Goal: Share content: Share content

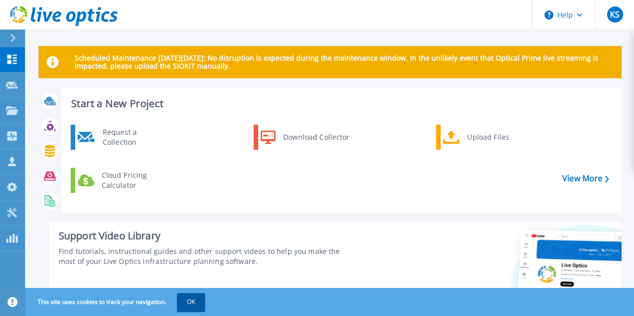
click at [192, 305] on button "OK" at bounding box center [191, 302] width 28 height 18
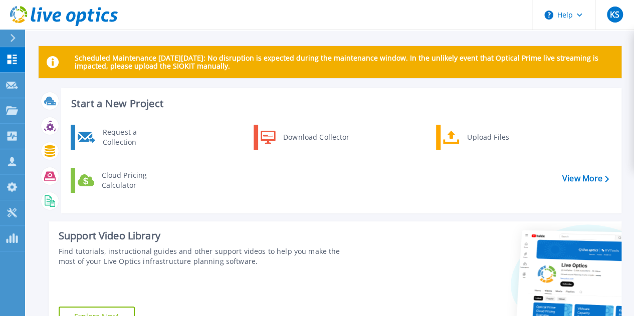
click at [11, 42] on icon at bounding box center [13, 38] width 5 height 8
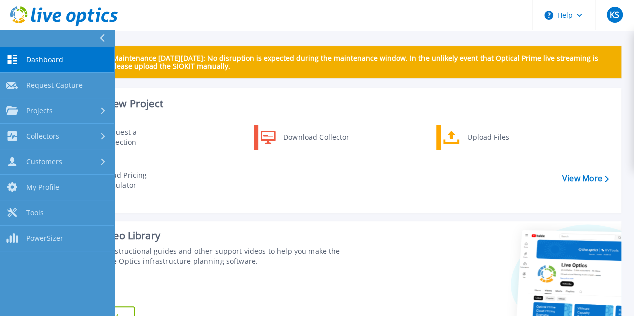
click at [35, 62] on span "Dashboard" at bounding box center [44, 59] width 37 height 9
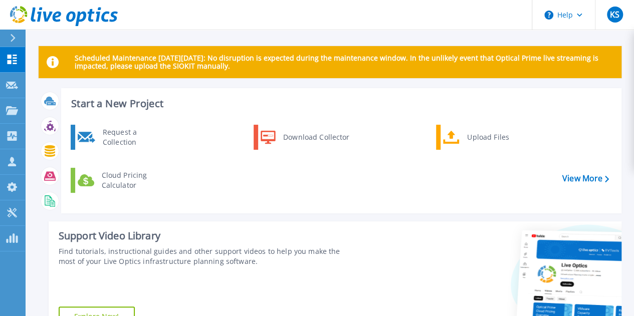
click at [86, 17] on icon at bounding box center [64, 16] width 108 height 21
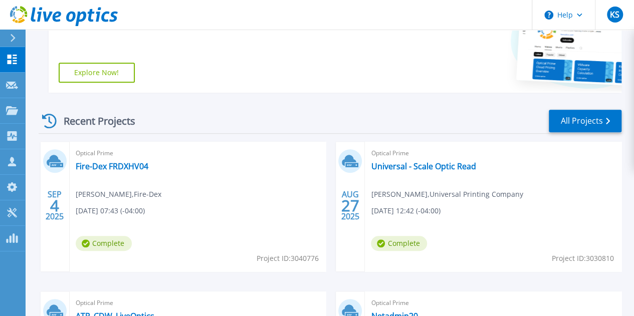
scroll to position [280, 0]
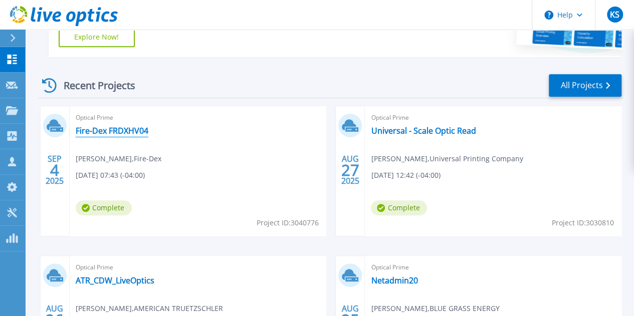
click at [124, 127] on link "Fire-Dex FRDXHV04" at bounding box center [112, 131] width 73 height 10
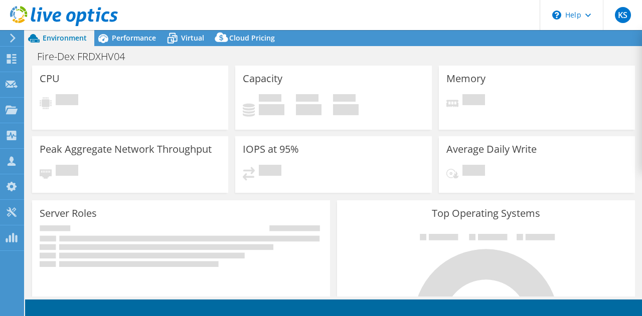
select select "USD"
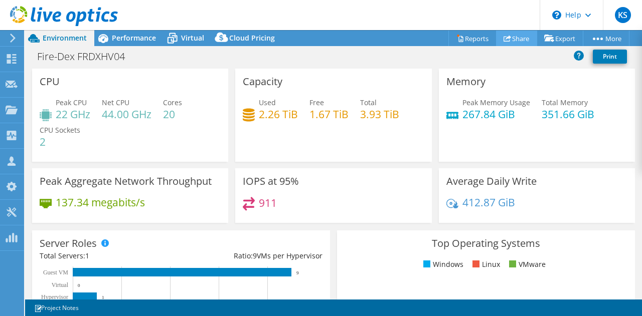
click at [513, 34] on link "Share" at bounding box center [516, 39] width 41 height 16
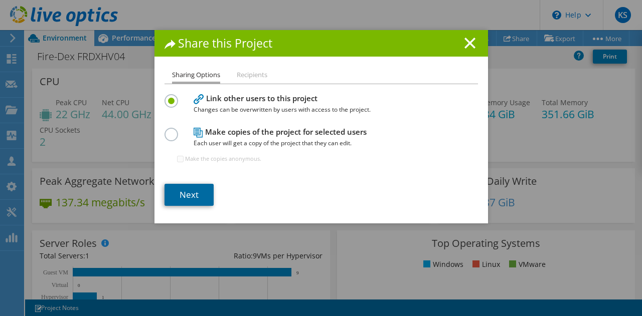
click at [183, 195] on link "Next" at bounding box center [188, 195] width 49 height 22
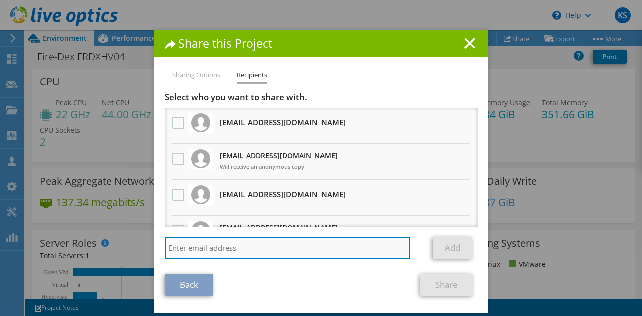
click at [216, 245] on input "search" at bounding box center [287, 248] width 246 height 22
paste input "hileshe@cdw.com"
type input "hileshe@cdw.com"
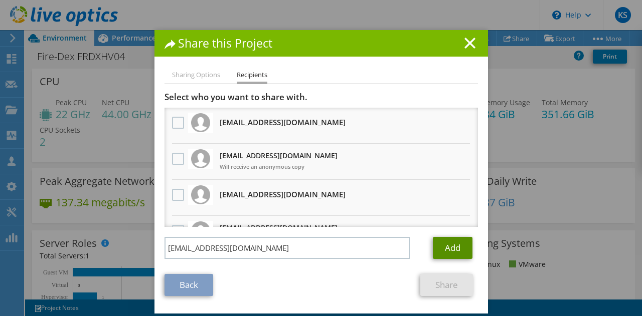
click at [444, 245] on link "Add" at bounding box center [453, 248] width 40 height 22
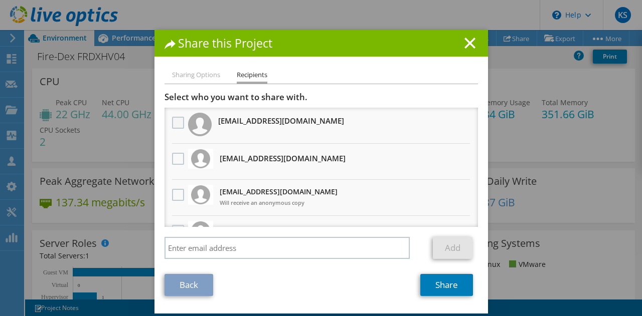
click at [173, 120] on label at bounding box center [179, 123] width 15 height 12
click at [0, 0] on "] "checkbox" at bounding box center [0, 0] width 0 height 0
click at [446, 286] on link "Share" at bounding box center [446, 285] width 53 height 22
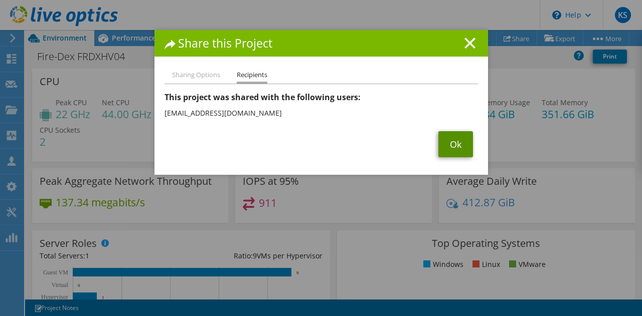
click at [456, 142] on link "Ok" at bounding box center [455, 144] width 35 height 26
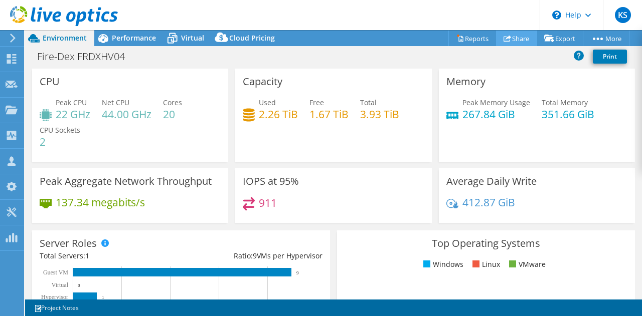
click at [510, 39] on link "Share" at bounding box center [516, 39] width 41 height 16
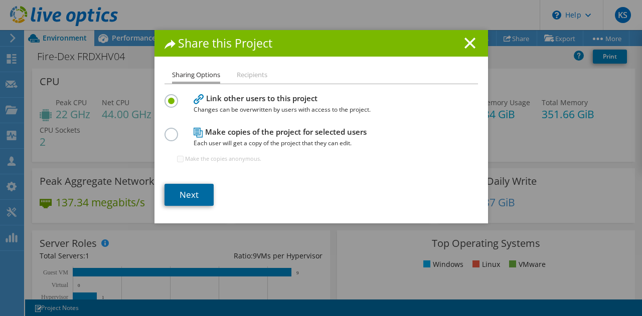
click at [184, 191] on link "Next" at bounding box center [188, 195] width 49 height 22
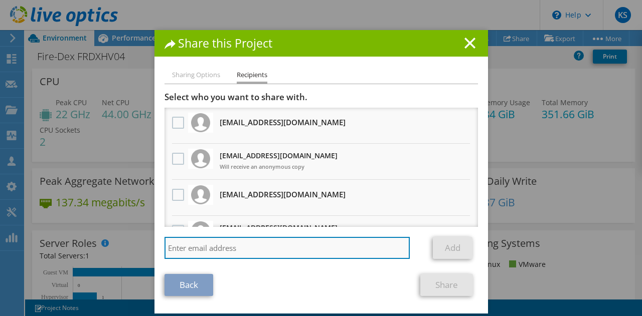
click at [206, 252] on input "search" at bounding box center [287, 248] width 246 height 22
type input "nickdio@cdw.com"
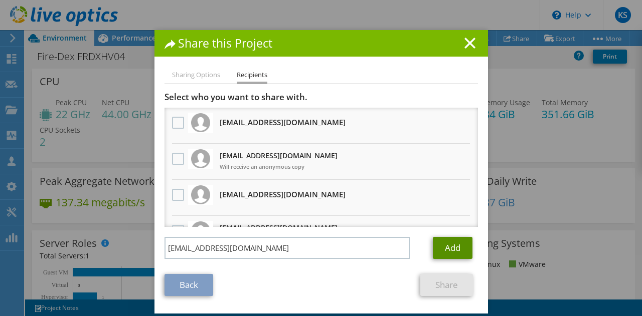
click at [450, 242] on link "Add" at bounding box center [453, 248] width 40 height 22
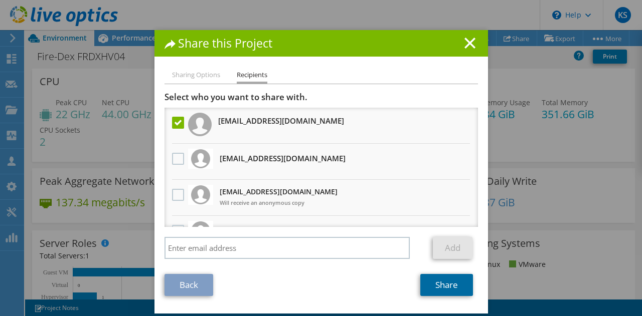
click at [432, 286] on link "Share" at bounding box center [446, 285] width 53 height 22
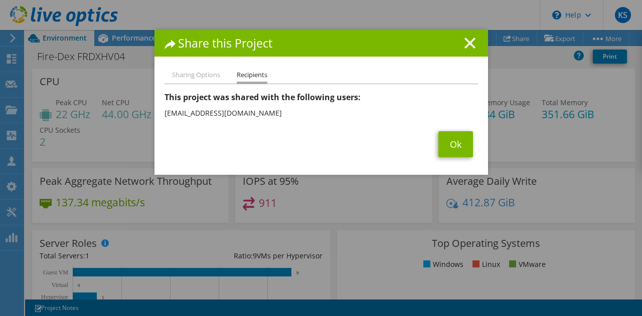
click at [465, 40] on line at bounding box center [470, 43] width 10 height 10
